Goal: Task Accomplishment & Management: Complete application form

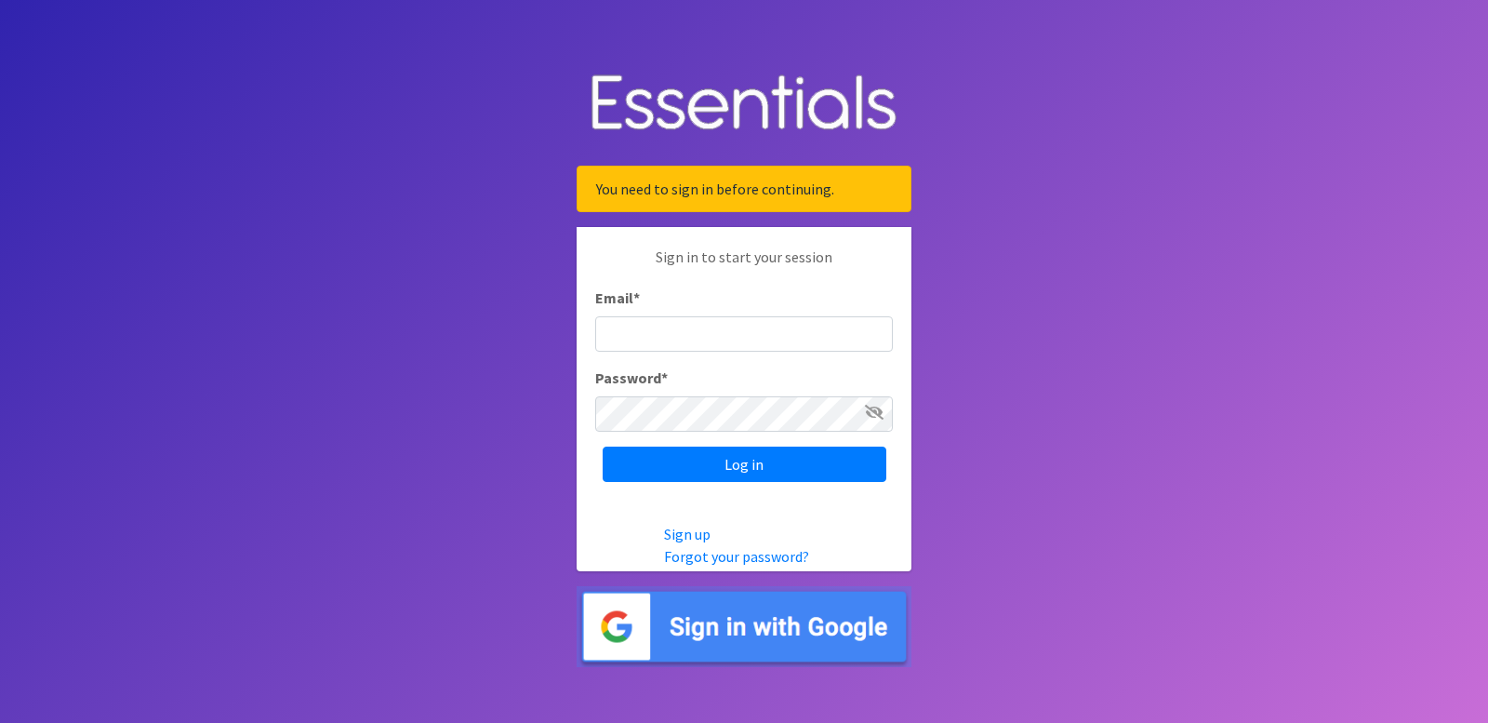
click at [702, 320] on input "Email *" at bounding box center [744, 333] width 298 height 35
type input "[EMAIL_ADDRESS][DOMAIN_NAME]"
click at [870, 414] on icon at bounding box center [874, 412] width 19 height 15
click at [870, 414] on icon at bounding box center [875, 412] width 17 height 15
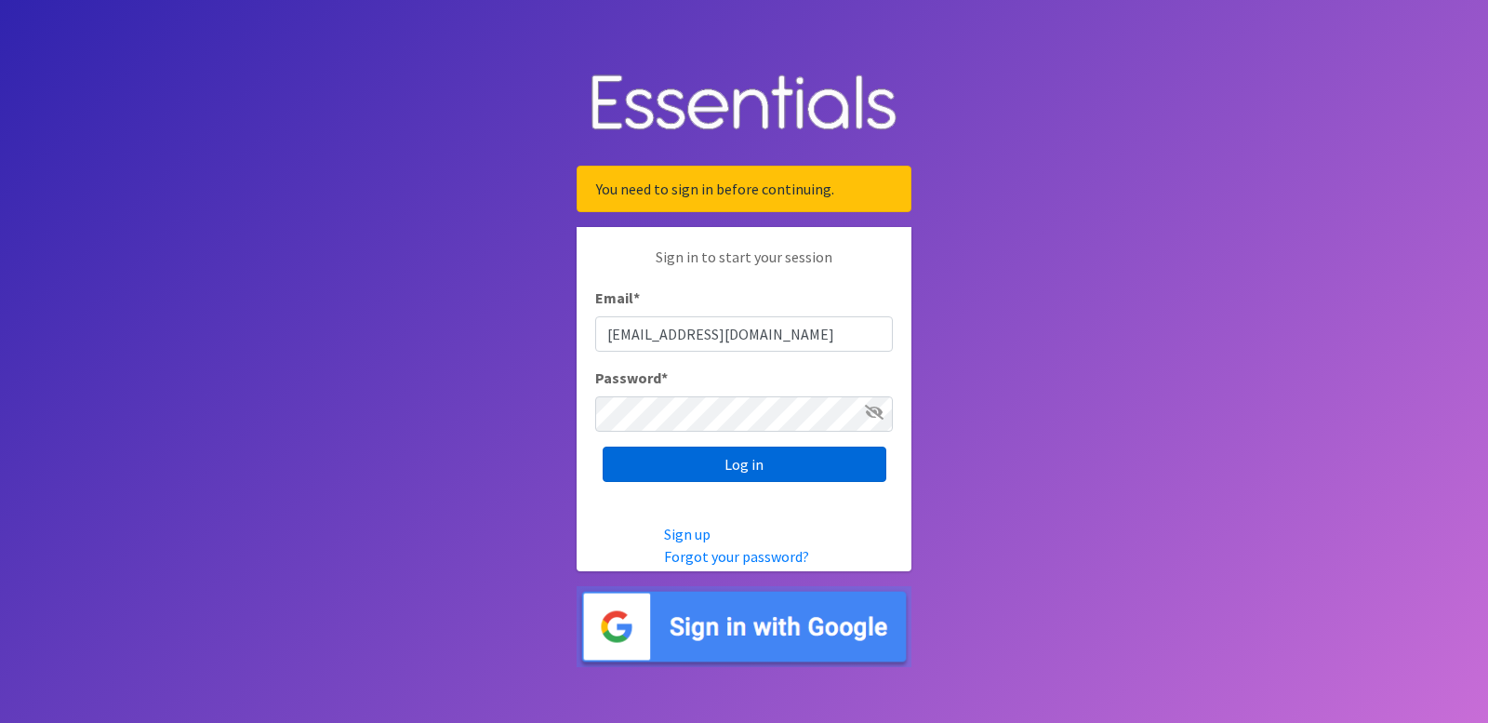
click at [799, 459] on input "Log in" at bounding box center [745, 463] width 284 height 35
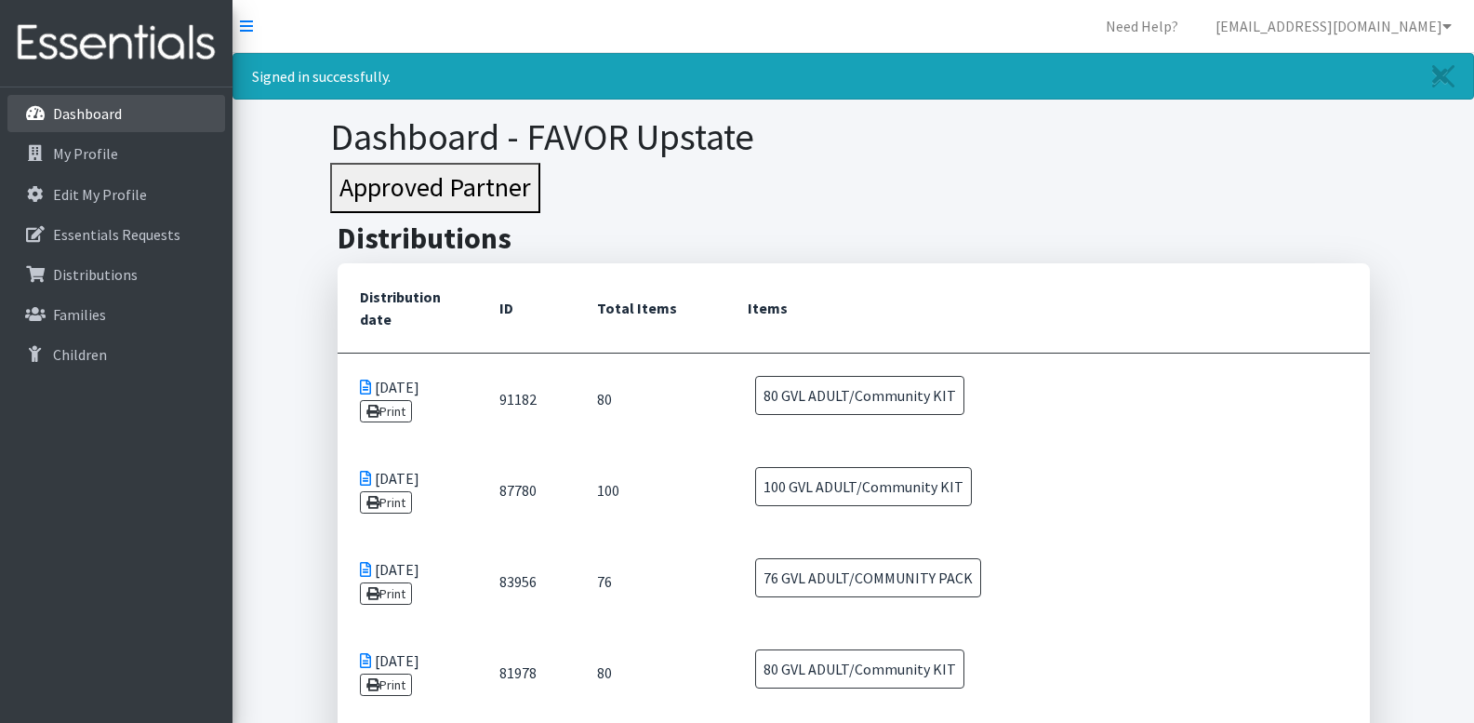
click at [102, 114] on p "Dashboard" at bounding box center [87, 113] width 69 height 19
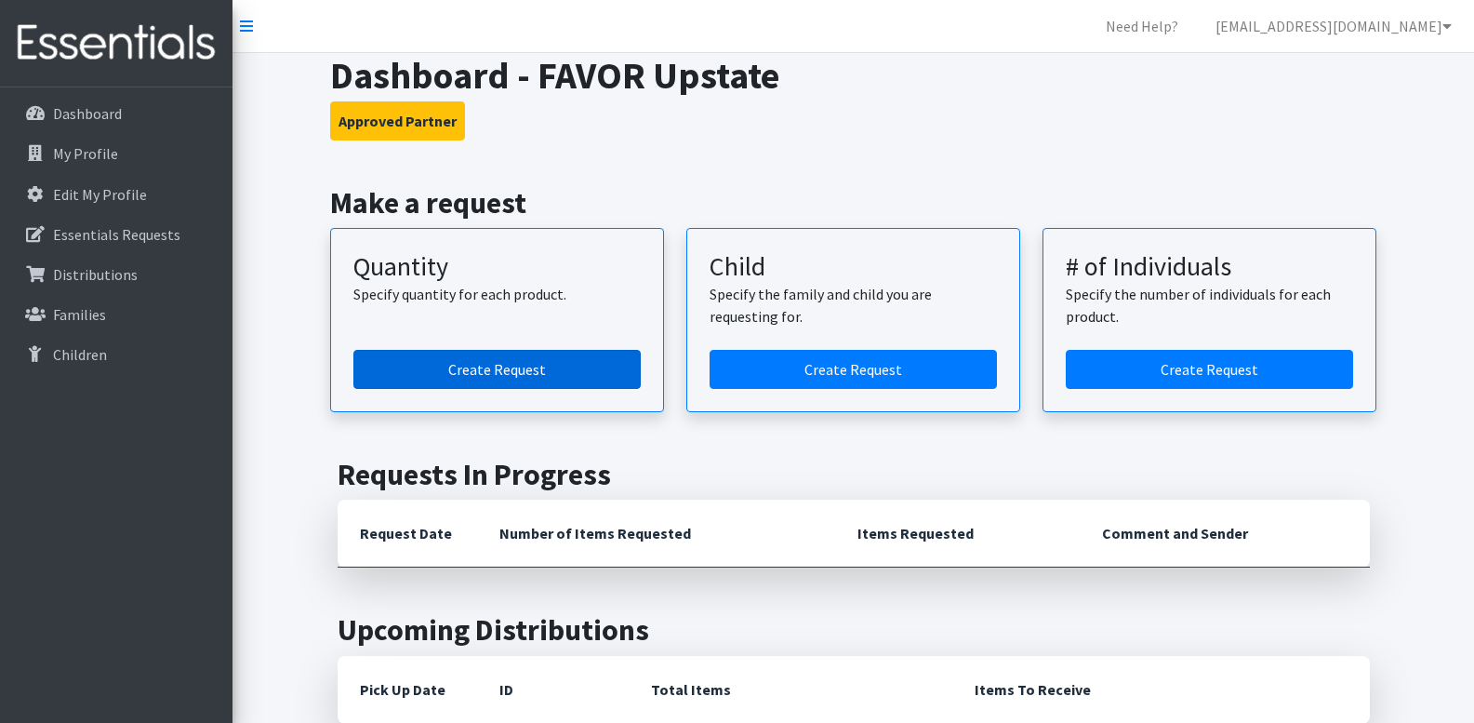
click at [568, 368] on link "Create Request" at bounding box center [496, 369] width 287 height 39
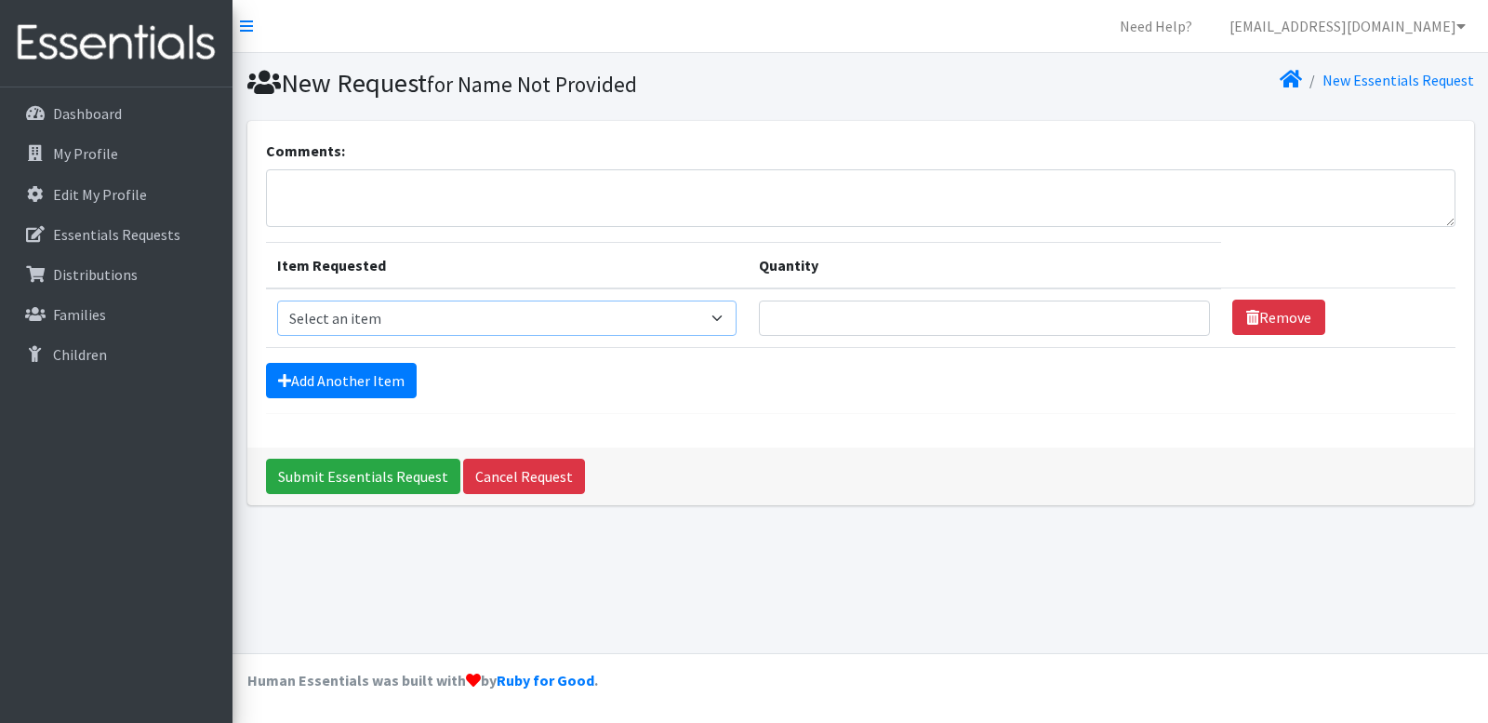
click at [700, 317] on select "Select an item GVL ADULT/COMMUNITY PACK GVL ADULT/Community KIT GVL Day Pads GV…" at bounding box center [507, 317] width 460 height 35
select select "14670"
click at [277, 300] on select "Select an item GVL ADULT/COMMUNITY PACK GVL ADULT/Community KIT GVL Day Pads GV…" at bounding box center [507, 317] width 460 height 35
click at [104, 155] on p "My Profile" at bounding box center [85, 153] width 65 height 19
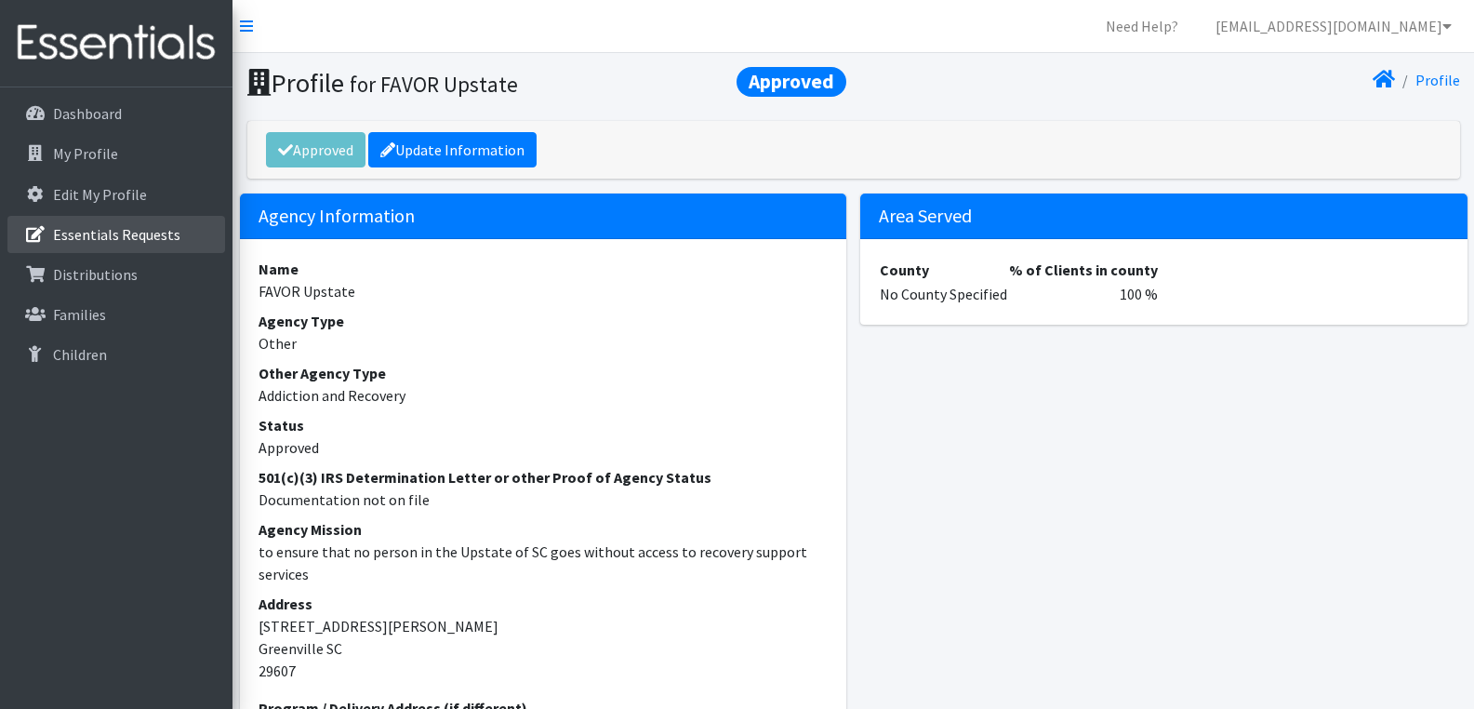
click at [114, 232] on p "Essentials Requests" at bounding box center [116, 234] width 127 height 19
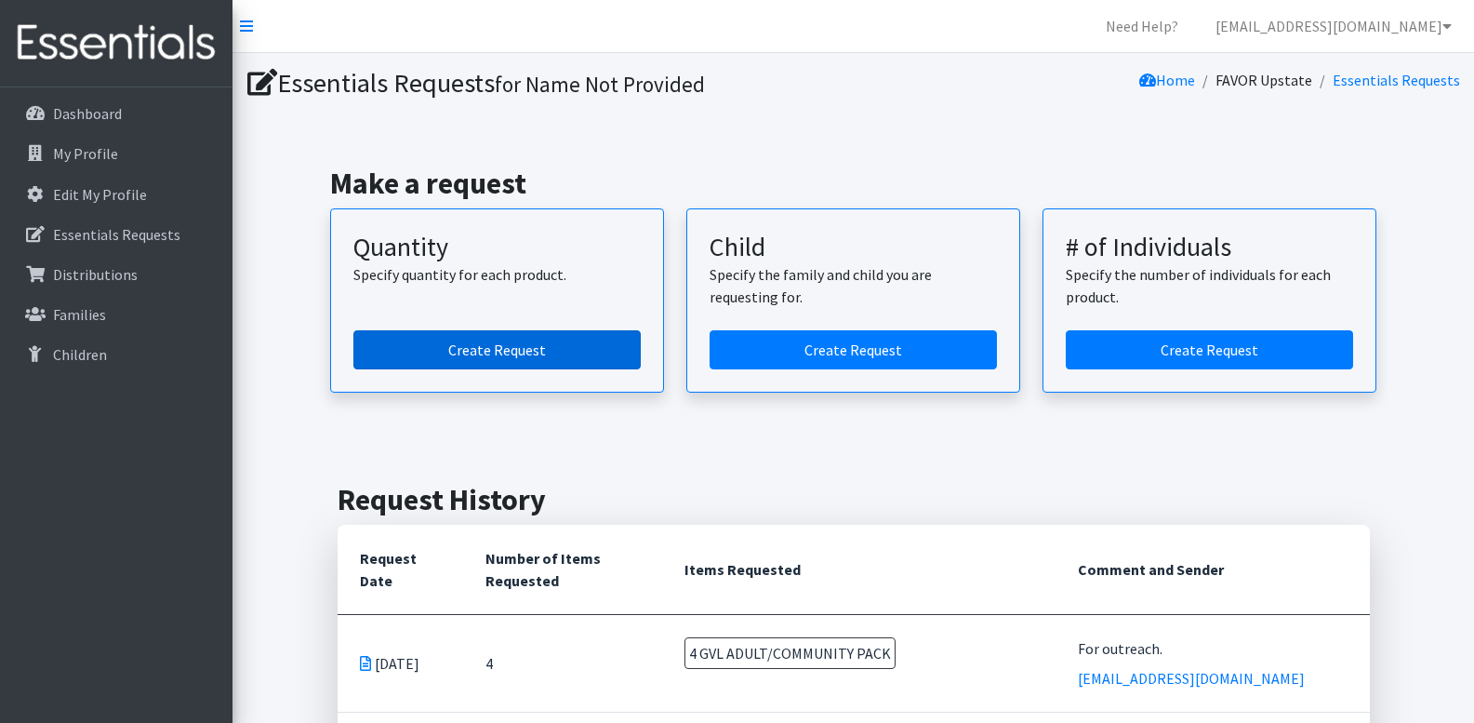
click at [506, 352] on link "Create Request" at bounding box center [496, 349] width 287 height 39
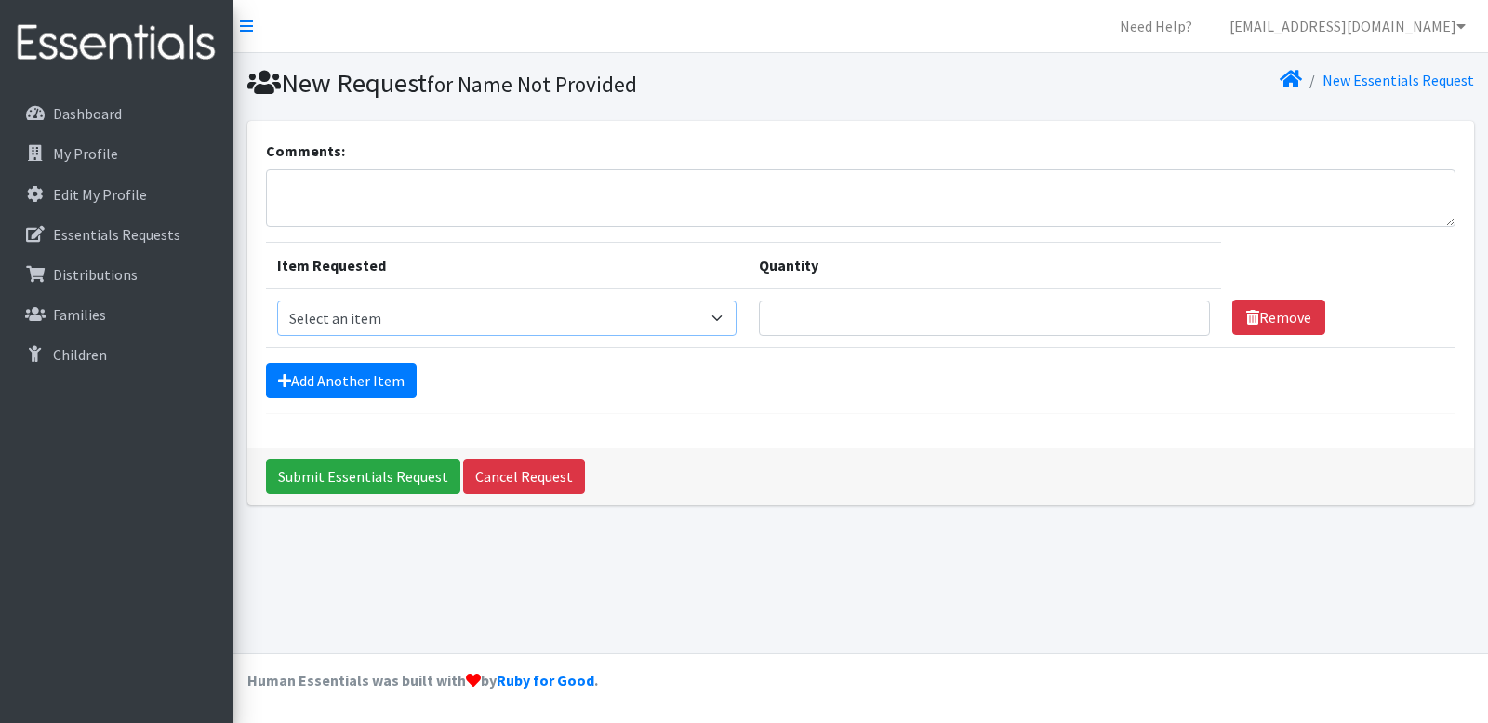
click at [716, 320] on select "Select an item GVL ADULT/COMMUNITY PACK GVL ADULT/Community KIT GVL Day Pads GV…" at bounding box center [507, 317] width 460 height 35
select select "14670"
click at [277, 300] on select "Select an item GVL ADULT/COMMUNITY PACK GVL ADULT/Community KIT GVL Day Pads GV…" at bounding box center [507, 317] width 460 height 35
click at [1138, 320] on input "Quantity" at bounding box center [984, 317] width 451 height 35
type input "3"
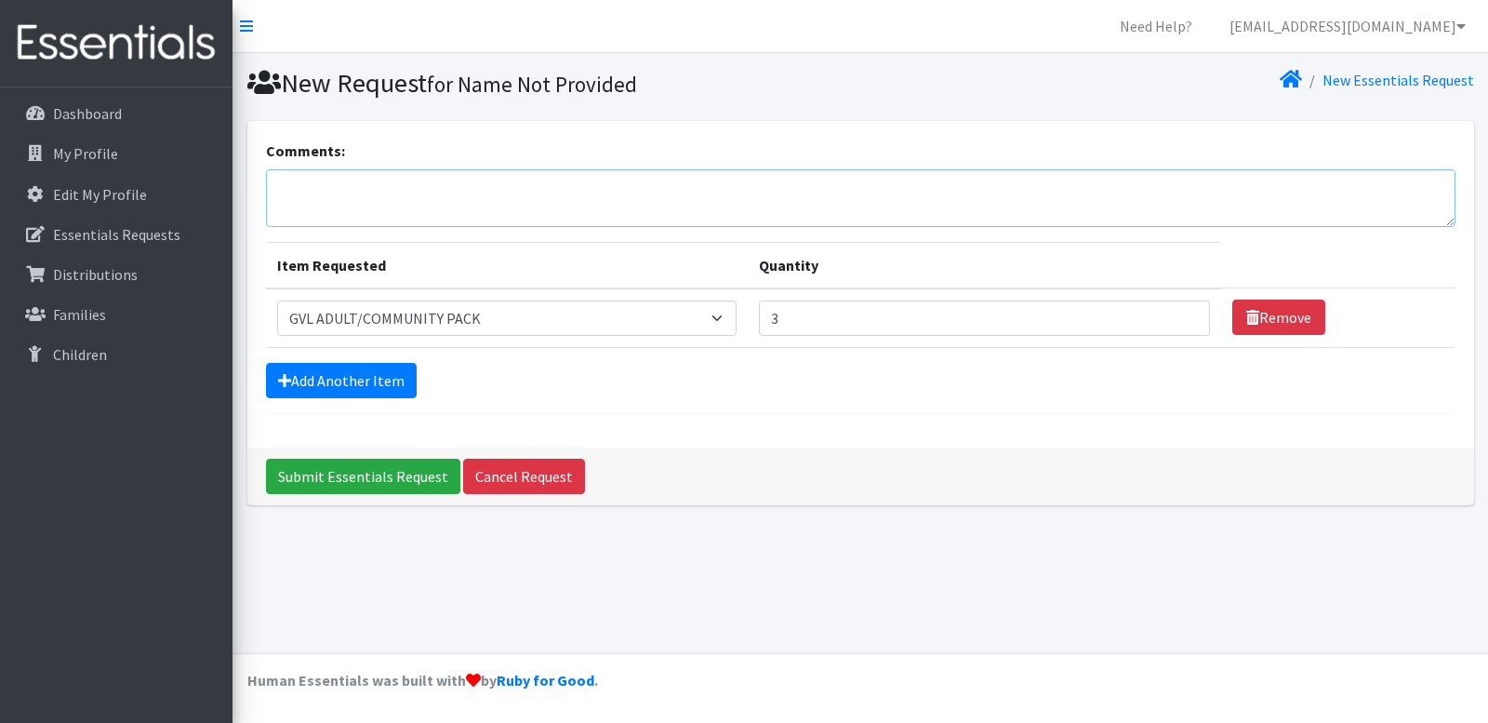
click at [509, 193] on textarea "Comments:" at bounding box center [860, 198] width 1189 height 58
click at [828, 322] on input "3" at bounding box center [984, 317] width 451 height 35
click at [395, 463] on input "Submit Essentials Request" at bounding box center [363, 475] width 194 height 35
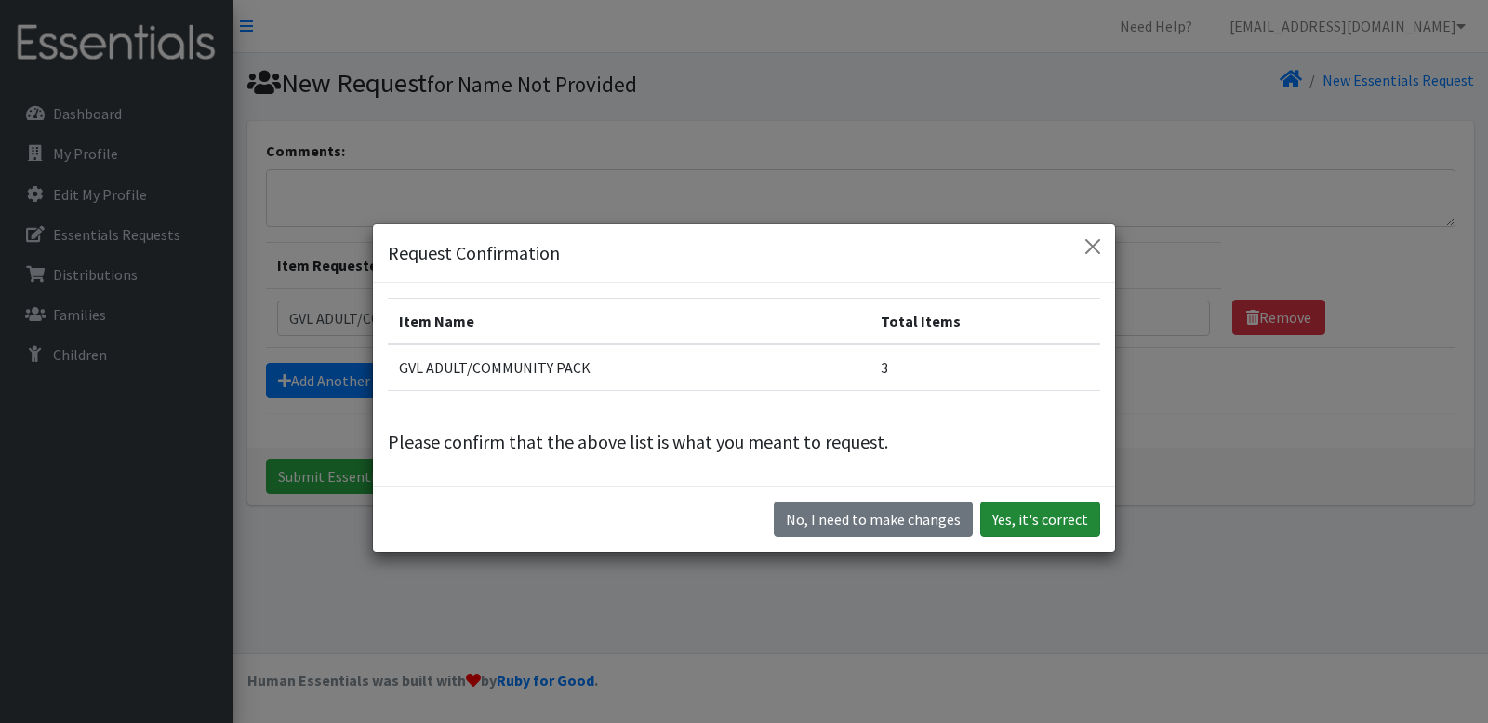
click at [1066, 527] on button "Yes, it's correct" at bounding box center [1040, 518] width 120 height 35
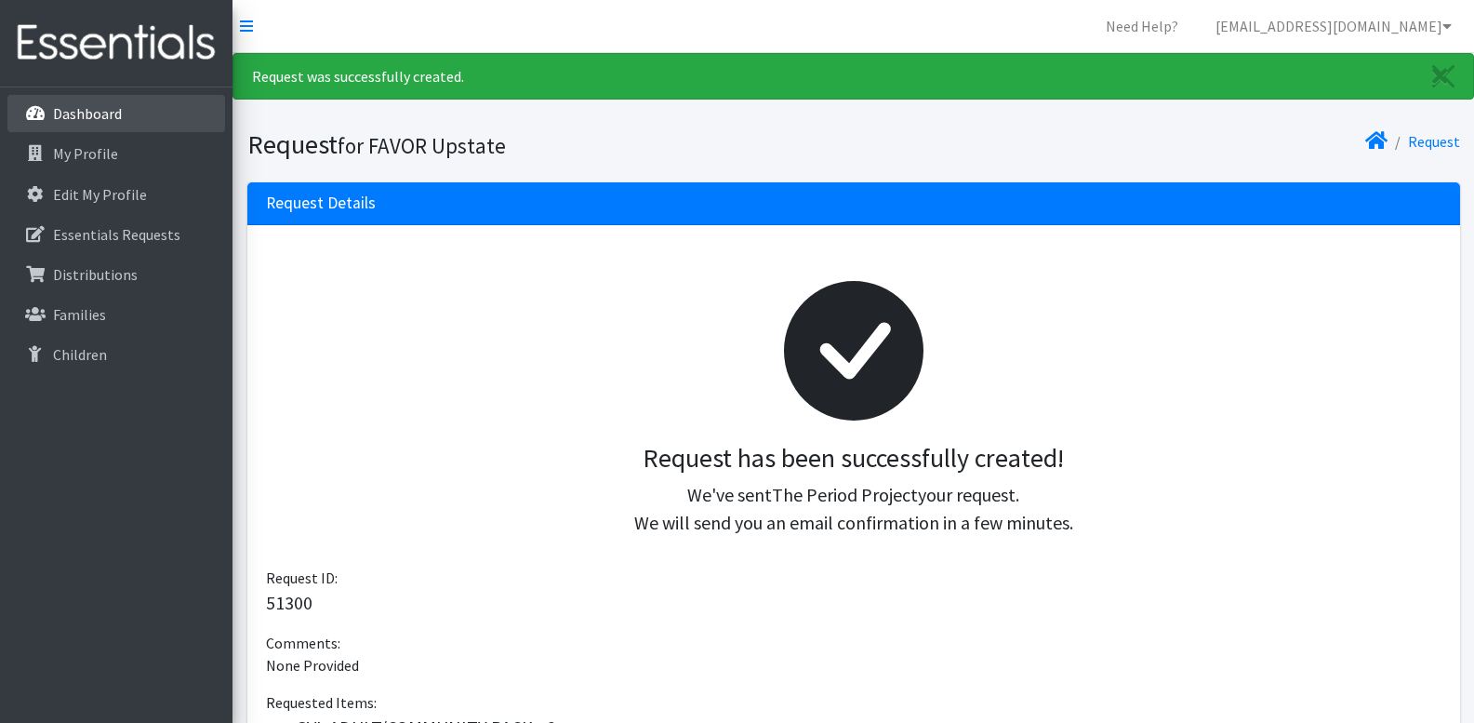
click at [100, 109] on p "Dashboard" at bounding box center [87, 113] width 69 height 19
